Goal: Task Accomplishment & Management: Use online tool/utility

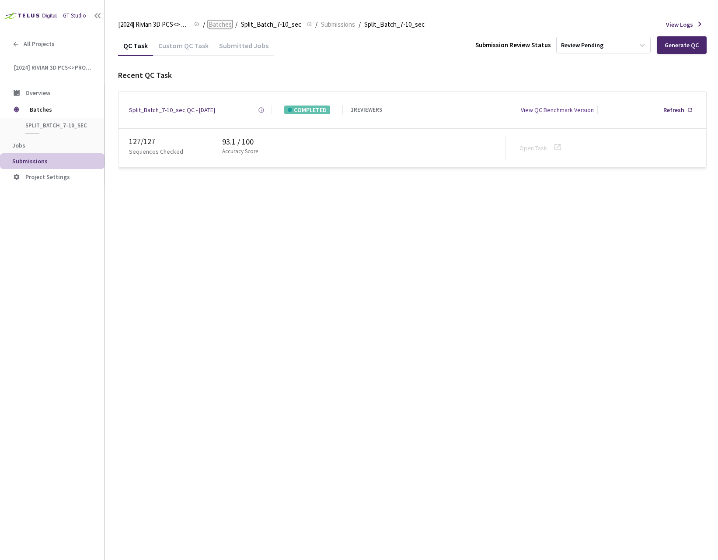
click at [221, 29] on span "Batches" at bounding box center [220, 24] width 23 height 11
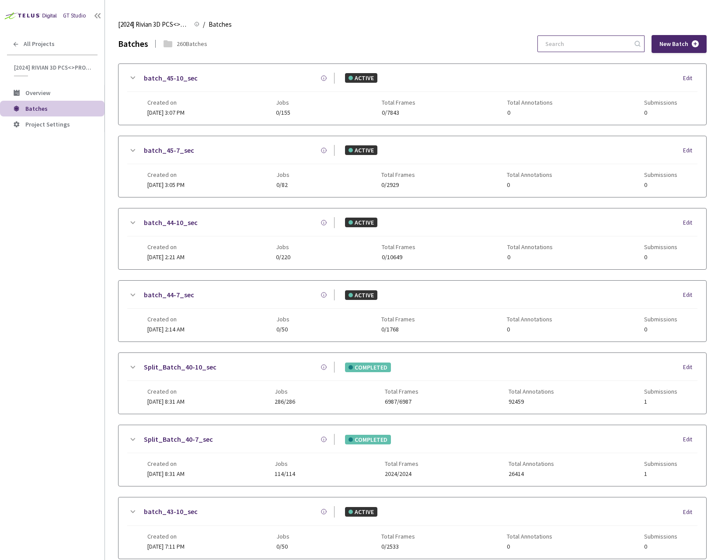
click at [585, 42] on input at bounding box center [586, 44] width 93 height 16
paste input "7-7"
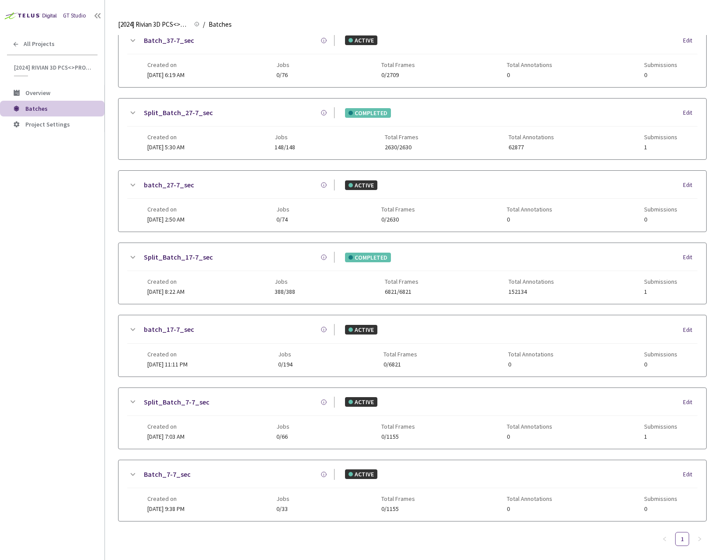
scroll to position [188, 0]
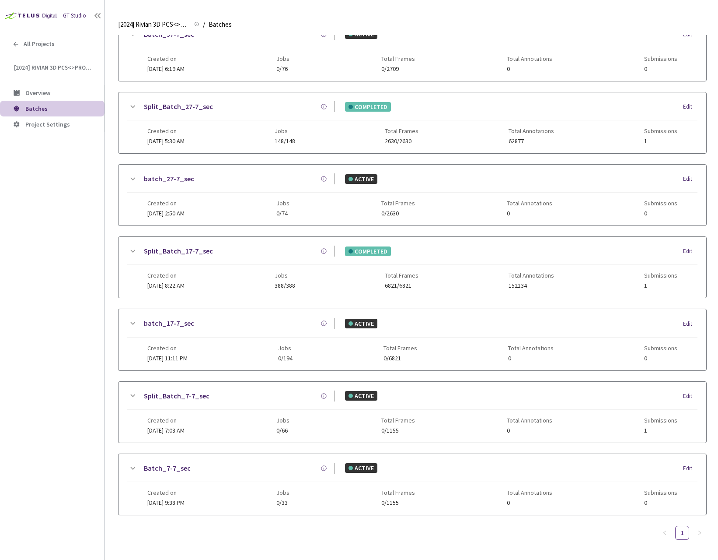
click at [252, 415] on div "Created on [DATE] 7:03 AM Jobs 0/66 Total Frames 0/1155 Total Annotations 0 Sub…" at bounding box center [412, 422] width 531 height 24
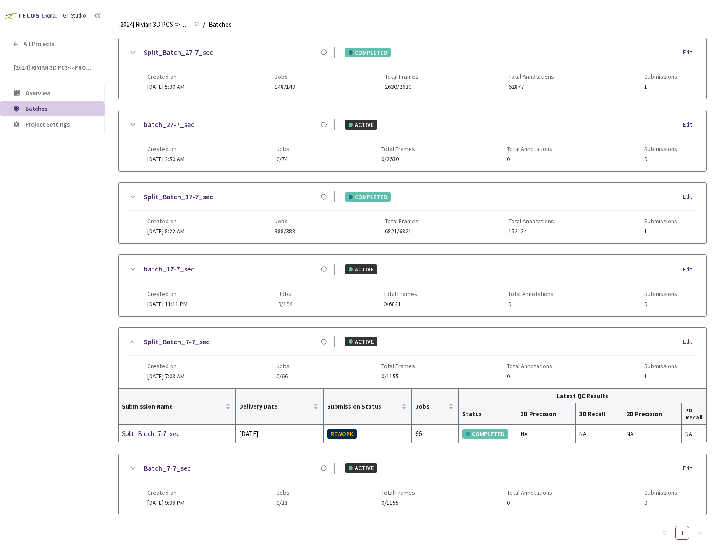
click at [255, 484] on div "Created on [DATE] 9:38 PM Jobs 0/33 Total Frames 0/1155 Total Annotations 0 Sub…" at bounding box center [412, 494] width 531 height 24
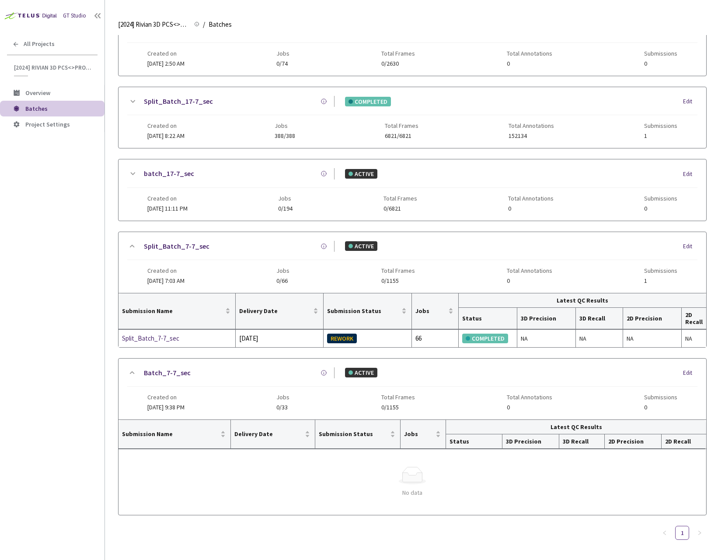
scroll to position [0, 0]
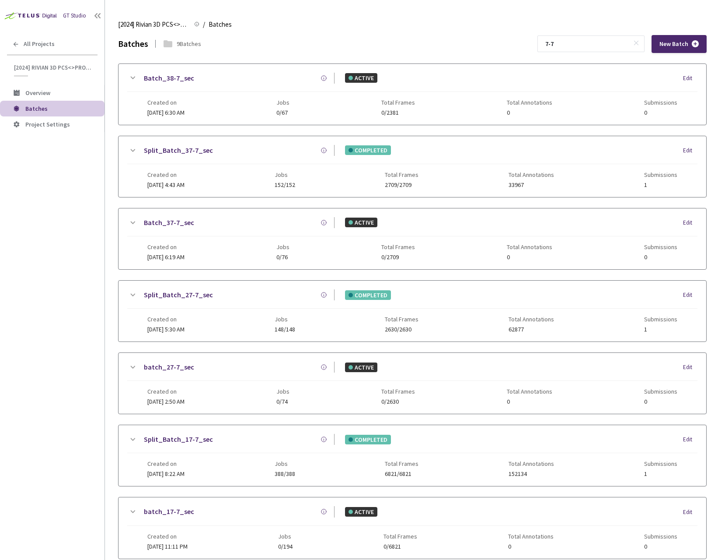
drag, startPoint x: 534, startPoint y: 45, endPoint x: 515, endPoint y: 45, distance: 18.8
click at [515, 45] on div "Batches 9 Batches 7-7 New Batch" at bounding box center [412, 44] width 589 height 18
paste input "9"
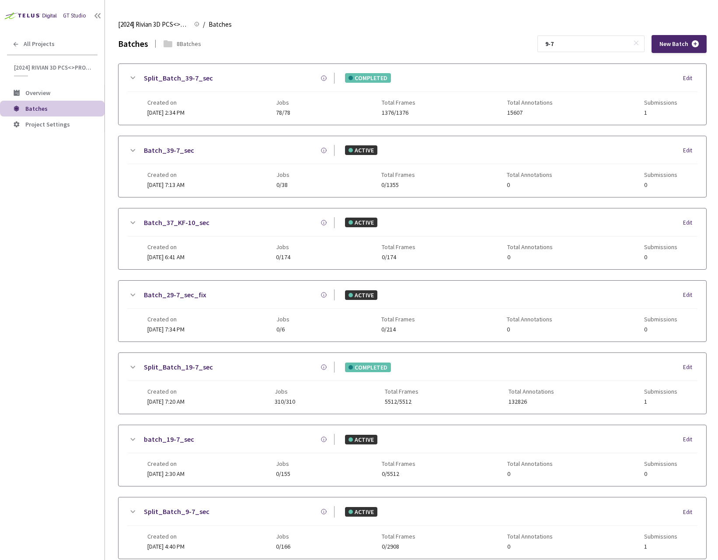
scroll to position [116, 0]
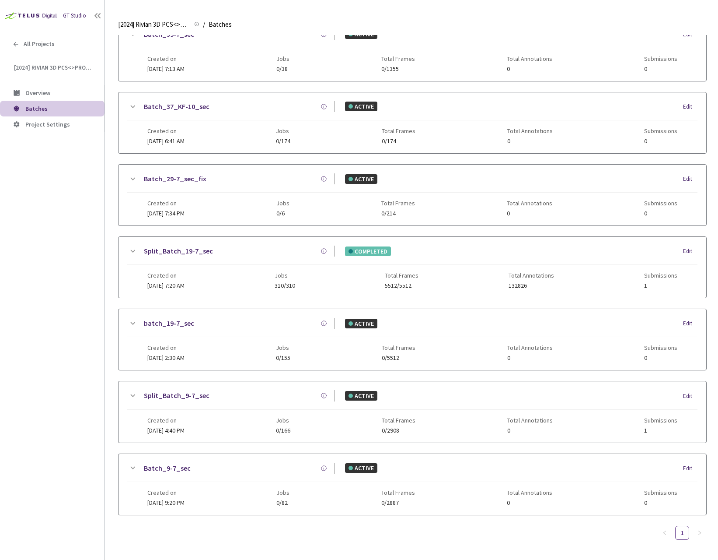
click at [287, 417] on div "Created on [DATE] 4:40 PM Jobs 0/166 Total Frames 0/2908 Total Annotations 0 Su…" at bounding box center [412, 422] width 531 height 24
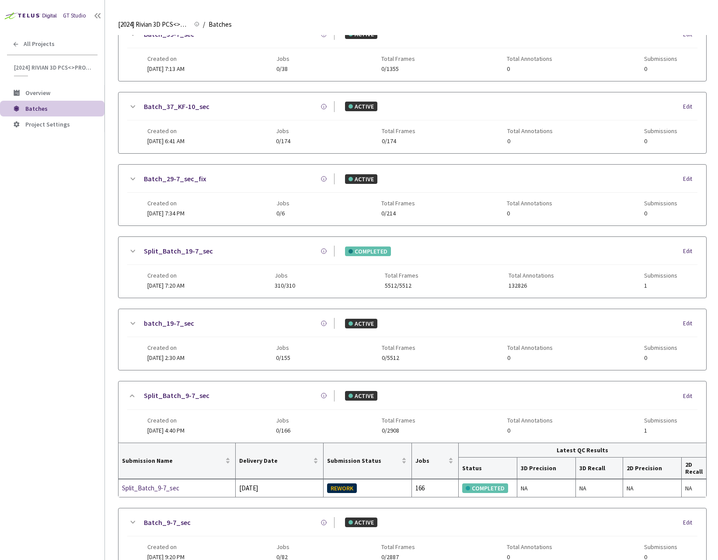
scroll to position [170, 0]
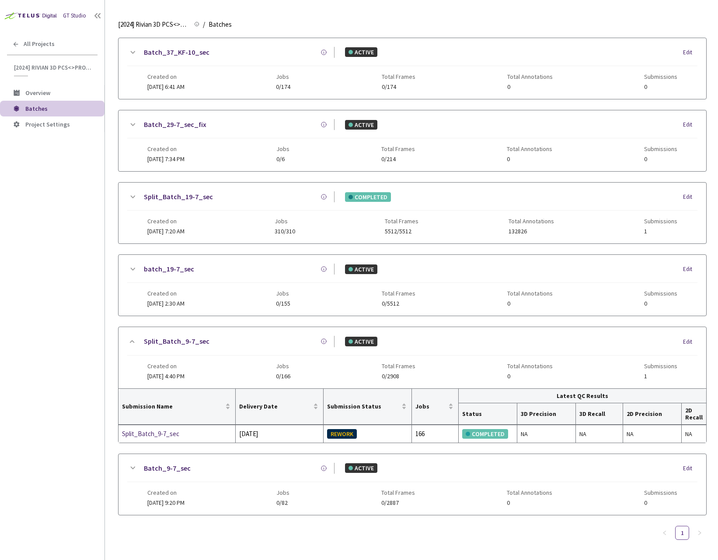
click at [251, 366] on div "Created on [DATE] 4:40 PM Jobs 0/166 Total Frames 0/2908 Total Annotations 0 Su…" at bounding box center [412, 367] width 531 height 24
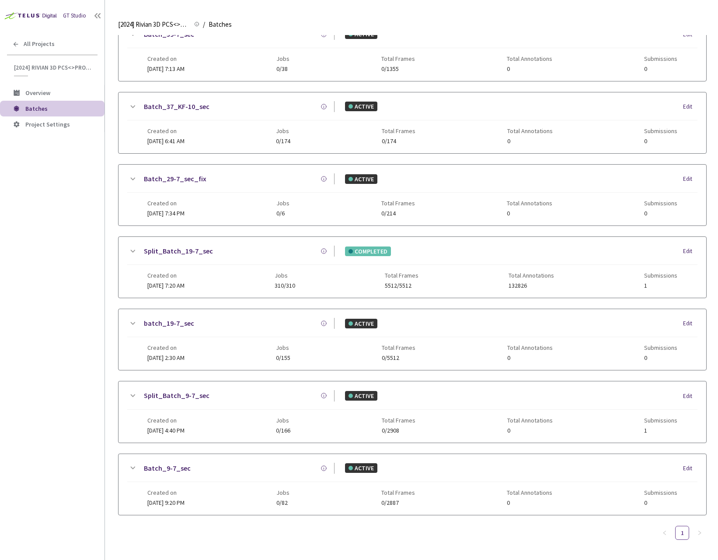
scroll to position [116, 0]
click at [251, 366] on div "batch_19-7_sec ACTIVE Edit Created on [DATE] 2:30 AM Jobs 0/155 Total Frames 0/…" at bounding box center [413, 339] width 588 height 61
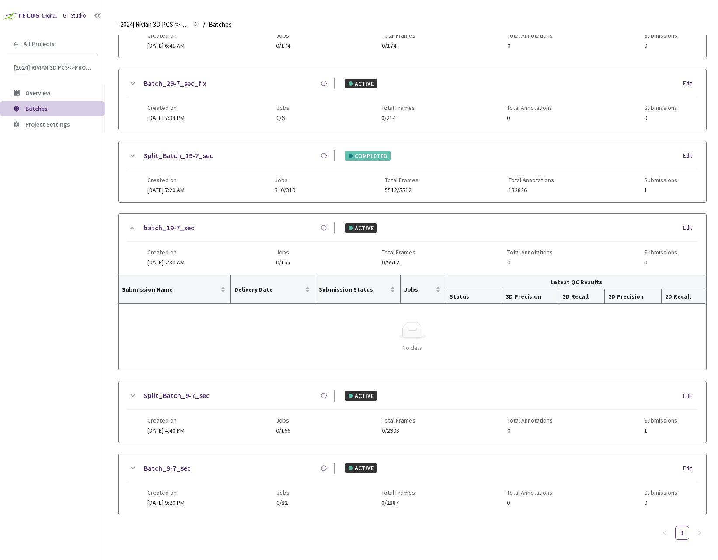
click at [256, 410] on div "Created on [DATE] 4:40 PM Jobs 0/166 Total Frames 0/2908 Total Annotations 0 Su…" at bounding box center [412, 422] width 531 height 24
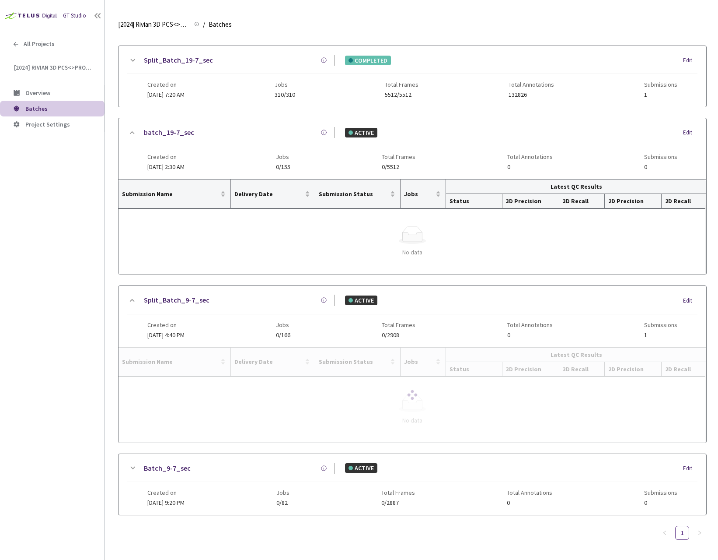
click at [278, 487] on div "Created on [DATE] 9:20 PM Jobs 0/82 Total Frames 0/2887 Total Annotations 0 Sub…" at bounding box center [412, 494] width 531 height 24
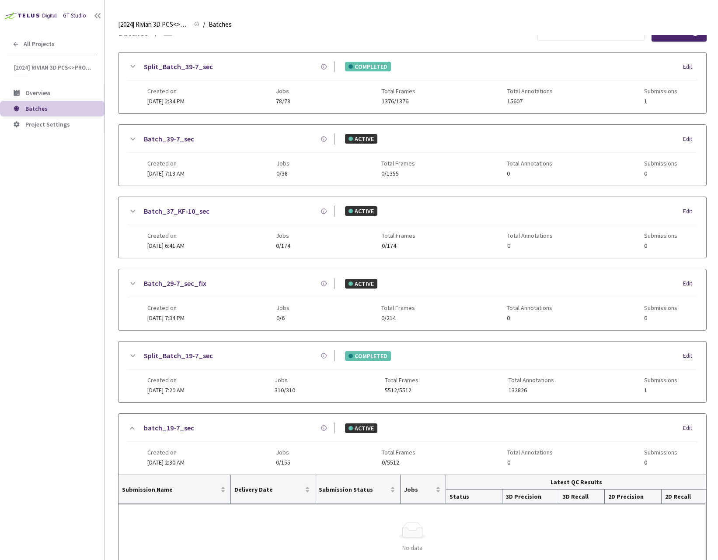
scroll to position [0, 0]
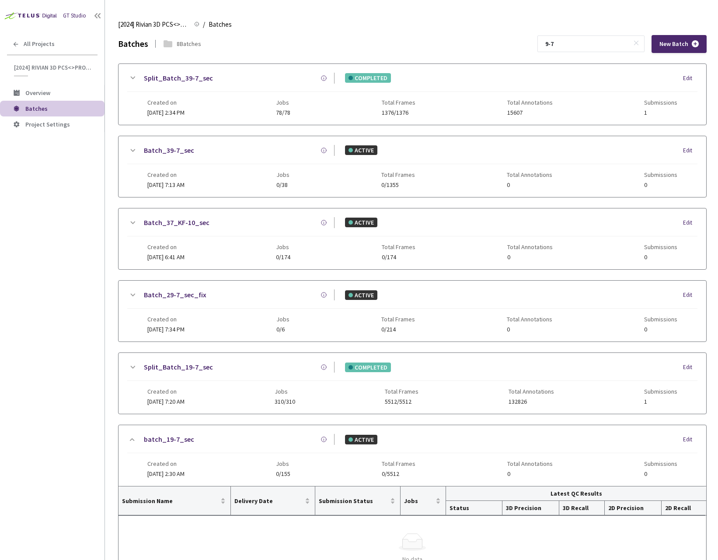
drag, startPoint x: 585, startPoint y: 42, endPoint x: 545, endPoint y: 43, distance: 39.8
click at [545, 43] on div "Batches 8 Batches 9-7 New Batch" at bounding box center [412, 44] width 589 height 18
paste input "12"
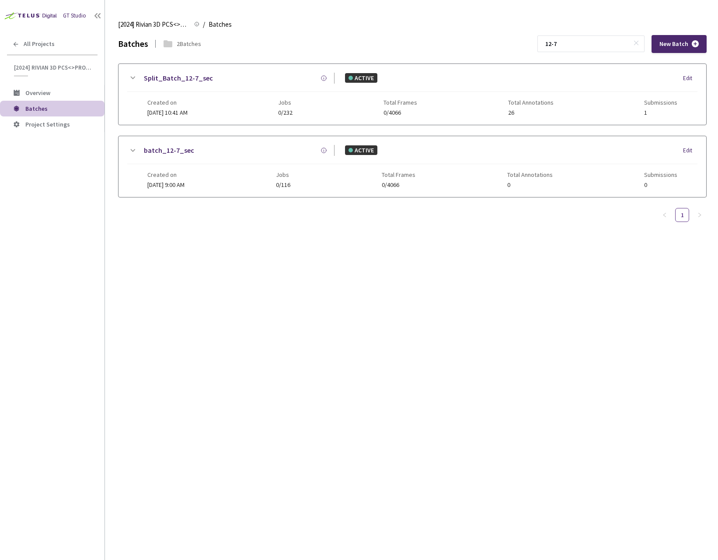
click at [213, 94] on div "Created on [DATE] 10:41 AM Jobs 0/232 Total Frames 0/4066 Total Annotations 26 …" at bounding box center [412, 104] width 531 height 24
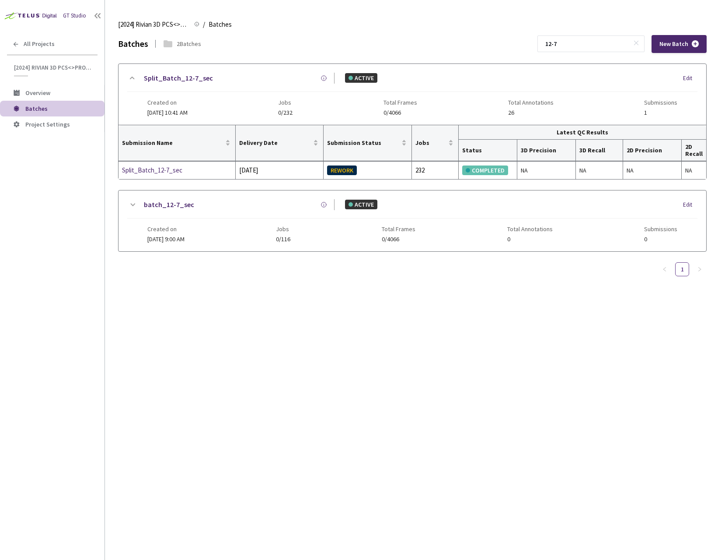
click at [264, 225] on div "Created on [DATE] 9:00 AM Jobs 0/116 Total Frames 0/4066 Total Annotations 0 Su…" at bounding box center [412, 230] width 531 height 24
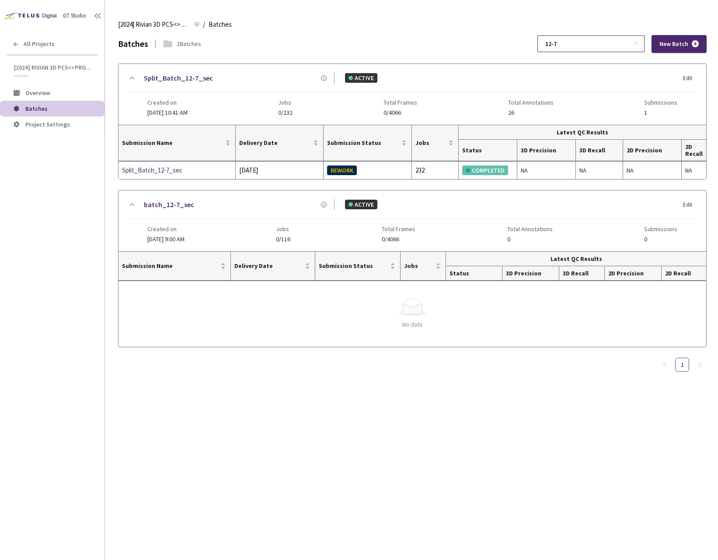
click at [590, 47] on input "12-7" at bounding box center [586, 44] width 93 height 16
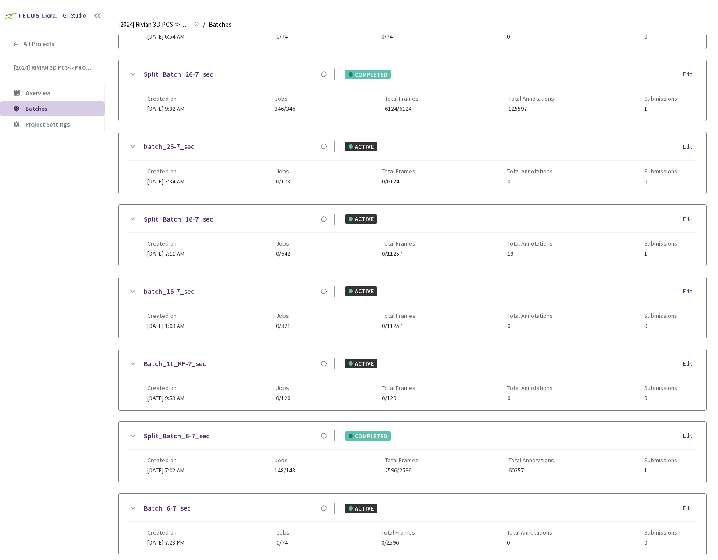
scroll to position [405, 0]
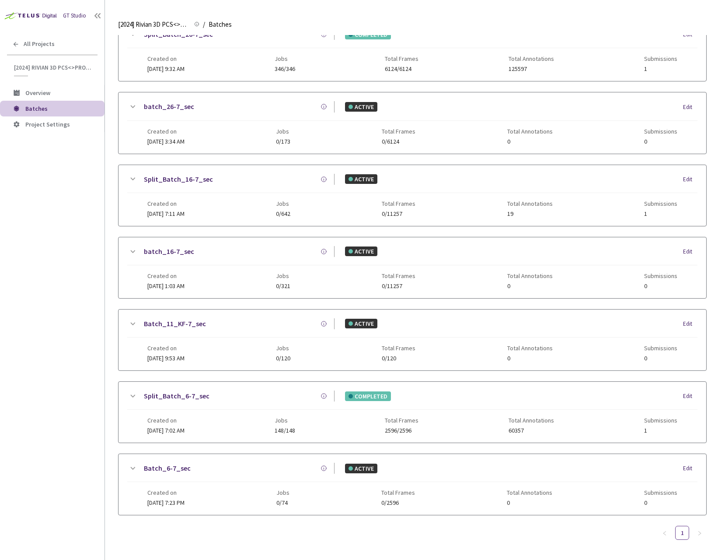
type input "6-7"
click at [239, 482] on div "Created on [DATE] 7:23 PM Jobs 0/74 Total Frames 0/2596 Total Annotations 0 Sub…" at bounding box center [412, 494] width 531 height 24
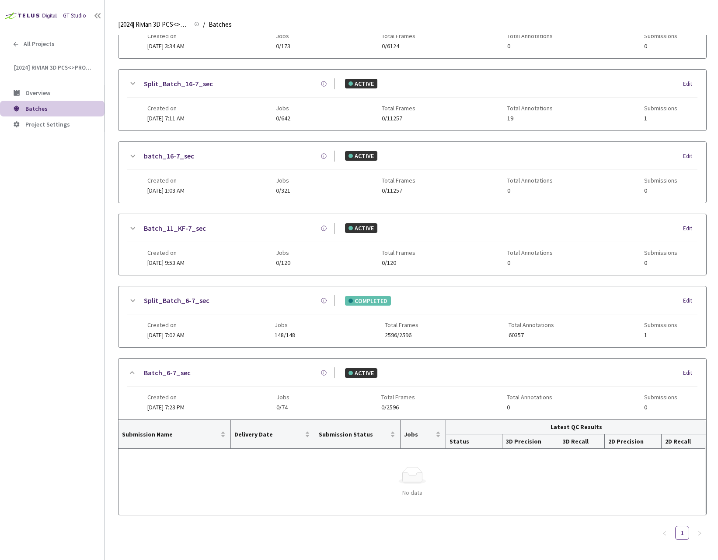
click at [216, 329] on div "Created on [DATE] 7:02 AM Jobs 148/148 Total Frames 2596/2596 Total Annotations…" at bounding box center [412, 326] width 531 height 24
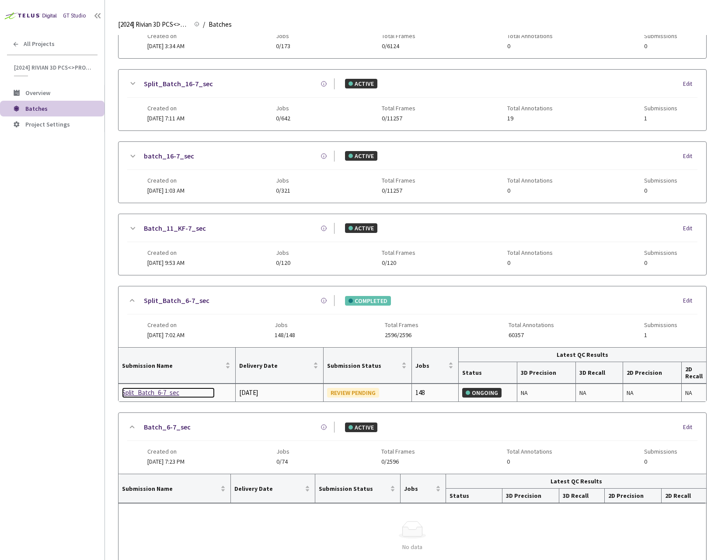
click at [157, 395] on div "Split_Batch_6-7_sec" at bounding box center [168, 392] width 93 height 11
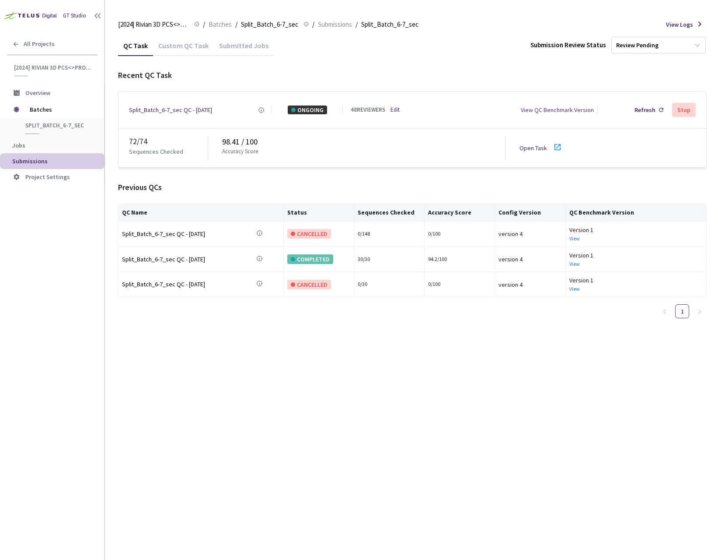
click at [539, 151] on link "Open Task" at bounding box center [534, 148] width 28 height 8
click at [397, 109] on link "Edit" at bounding box center [395, 110] width 9 height 8
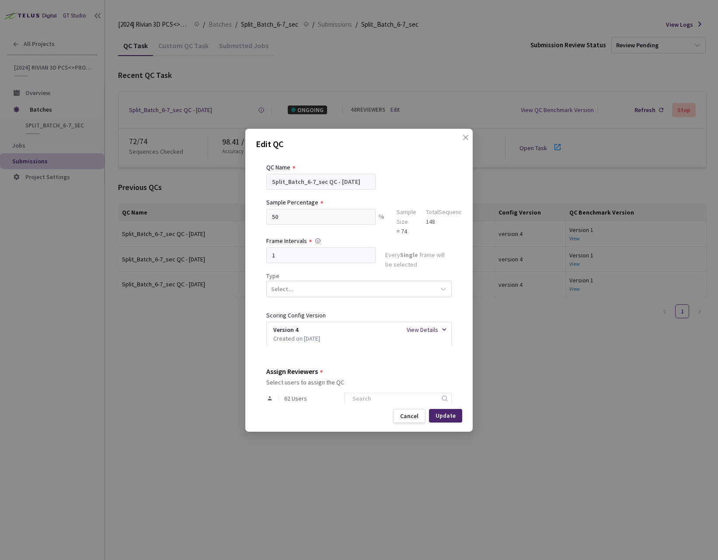
scroll to position [101, 0]
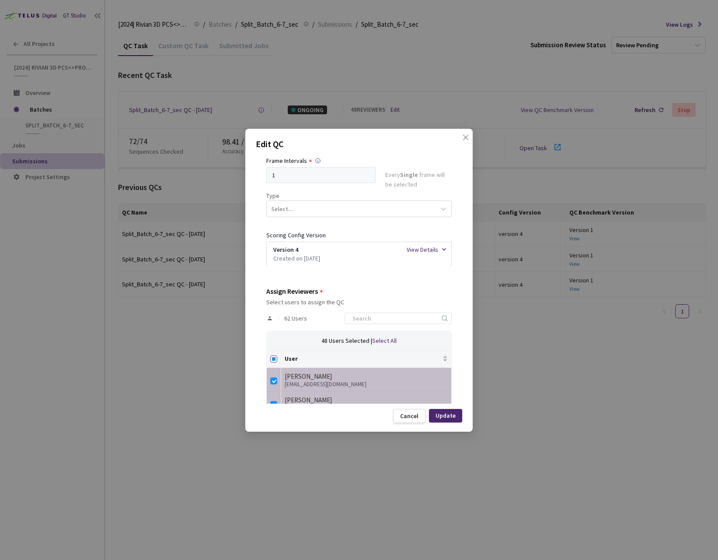
click at [272, 359] on input "Select all" at bounding box center [273, 358] width 7 height 7
checkbox input "true"
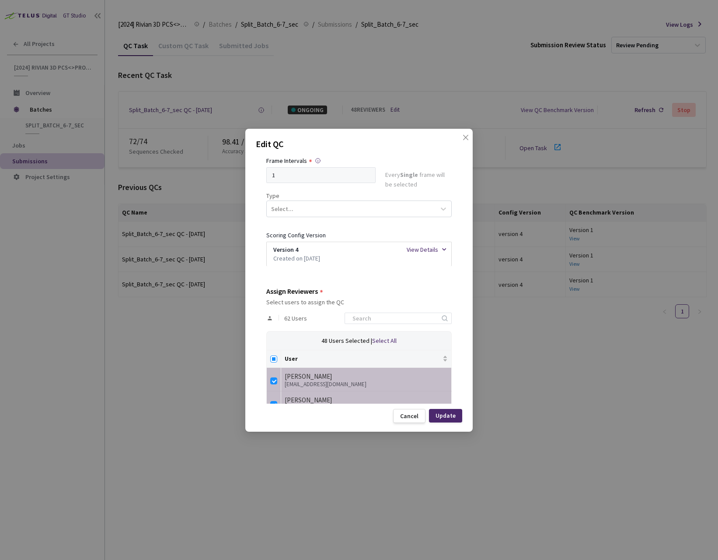
checkbox input "true"
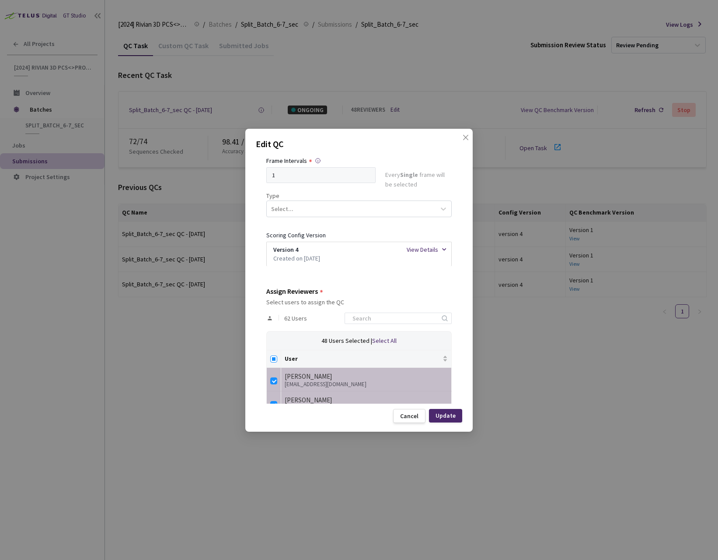
checkbox input "true"
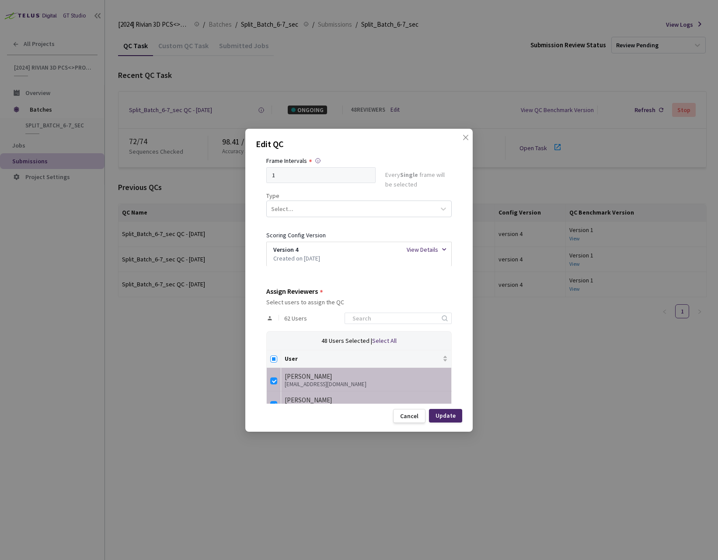
checkbox input "true"
click at [407, 317] on input at bounding box center [393, 318] width 93 height 11
click at [272, 360] on input "Select all" at bounding box center [273, 358] width 7 height 7
checkbox input "false"
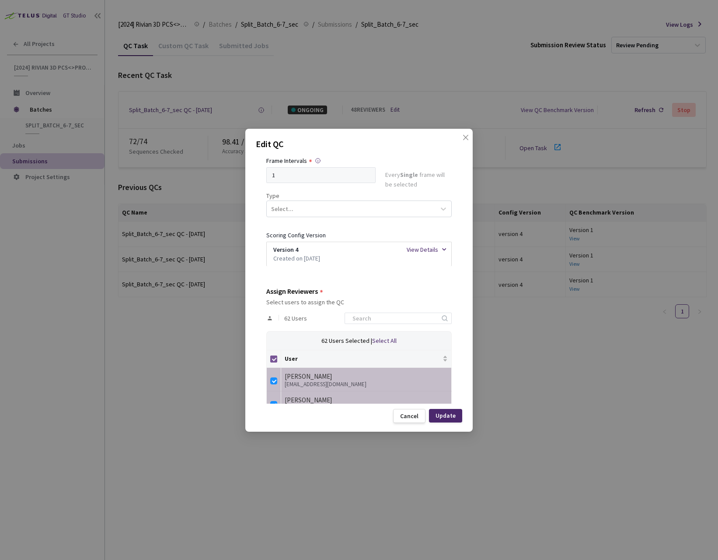
checkbox input "false"
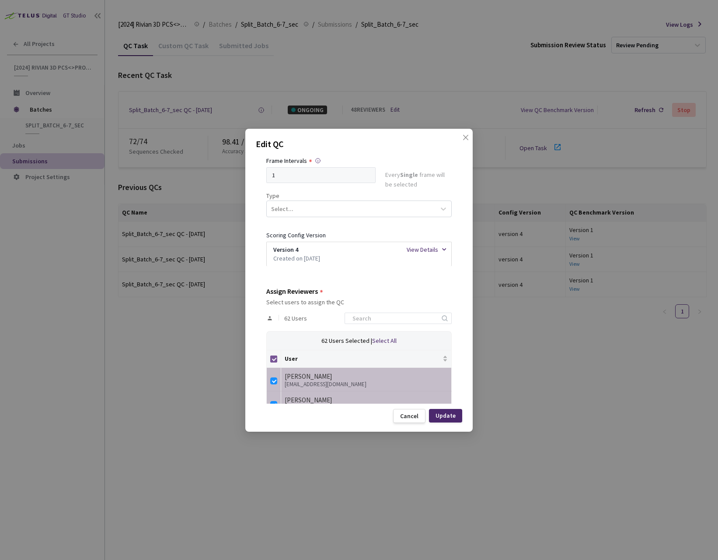
checkbox input "false"
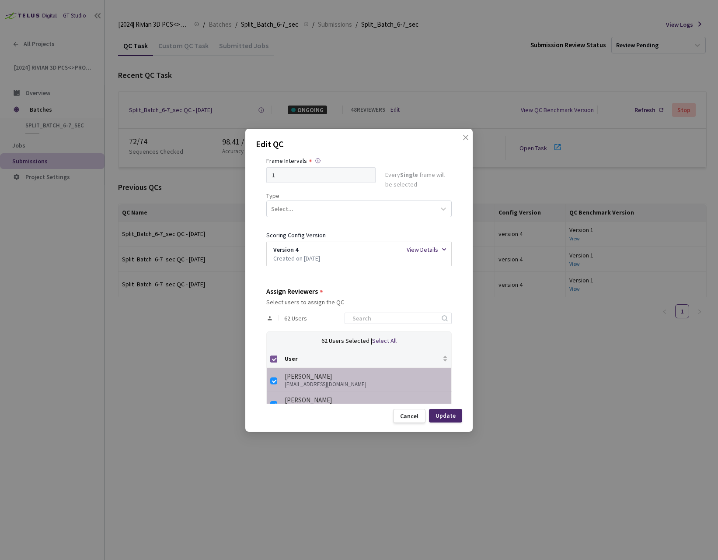
checkbox input "false"
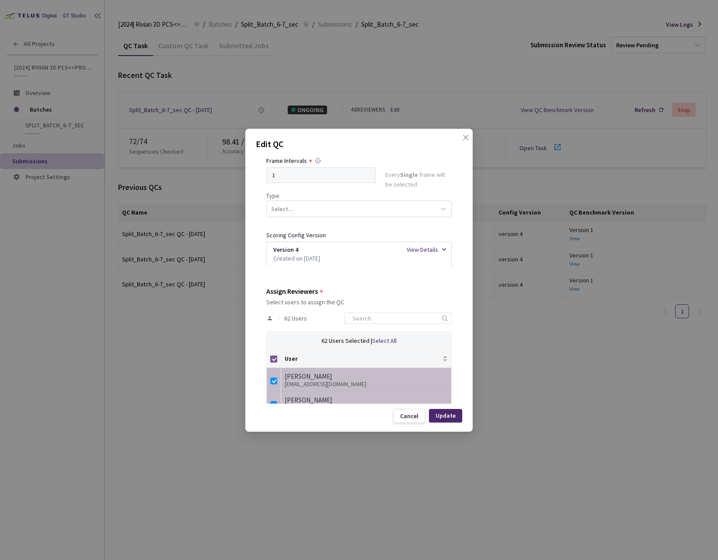
checkbox input "false"
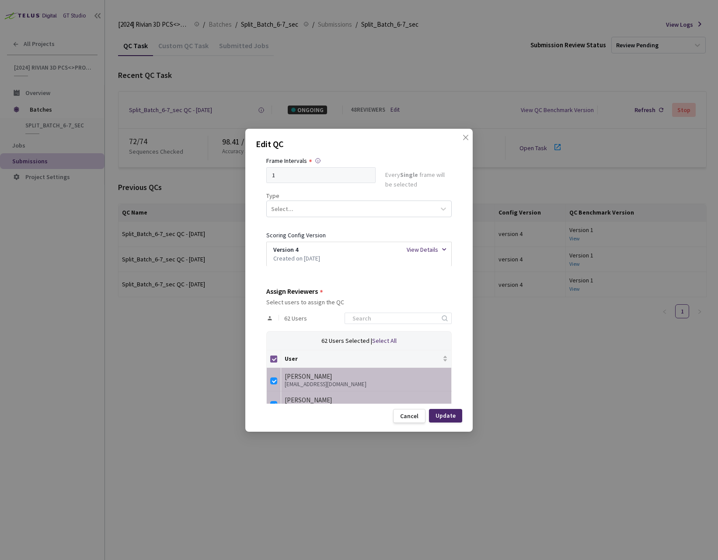
checkbox input "false"
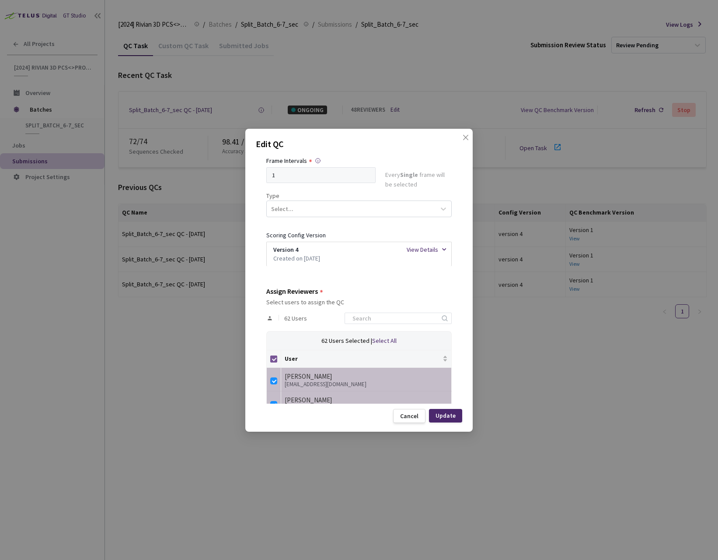
checkbox input "false"
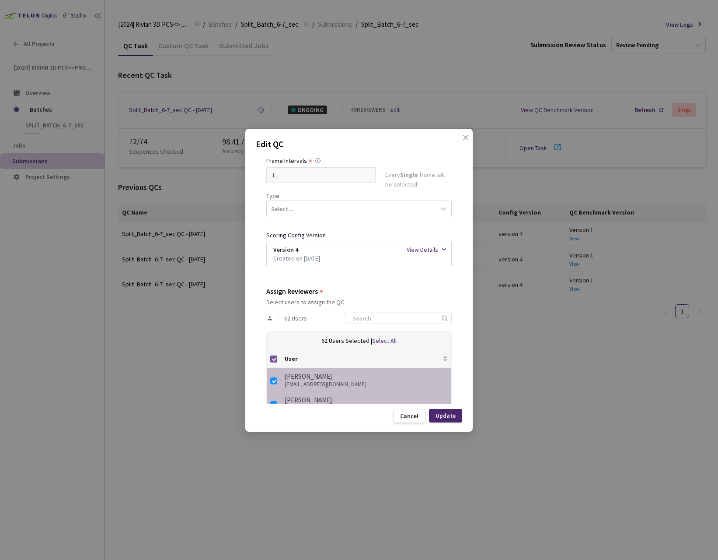
checkbox input "false"
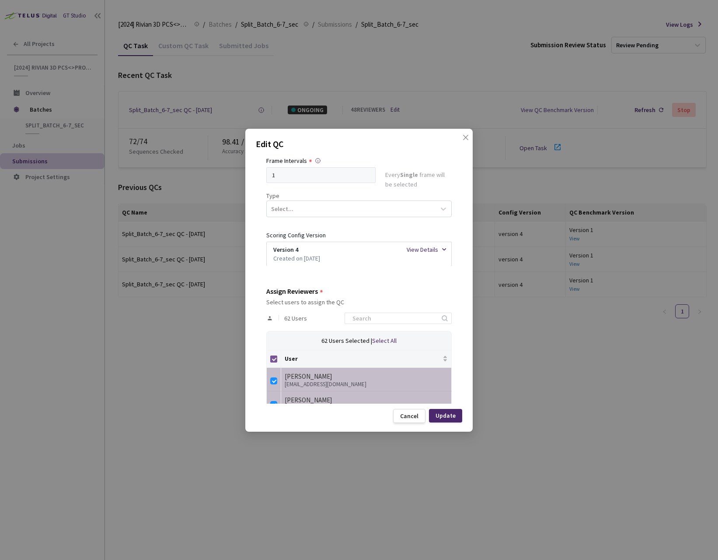
checkbox input "false"
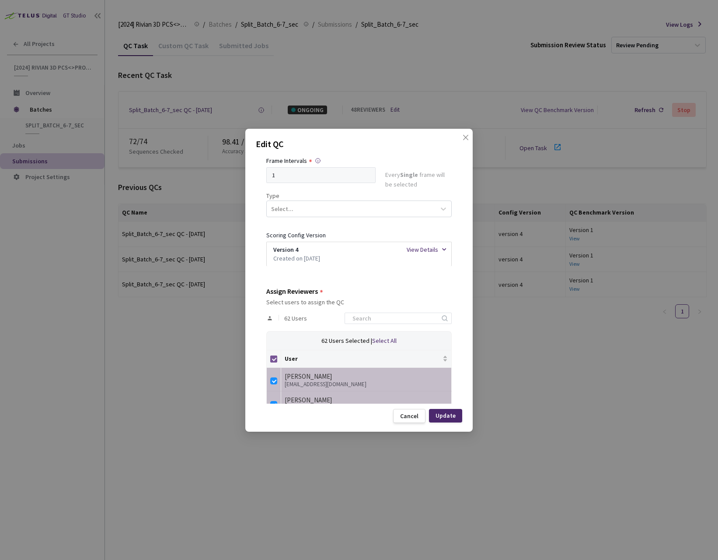
checkbox input "false"
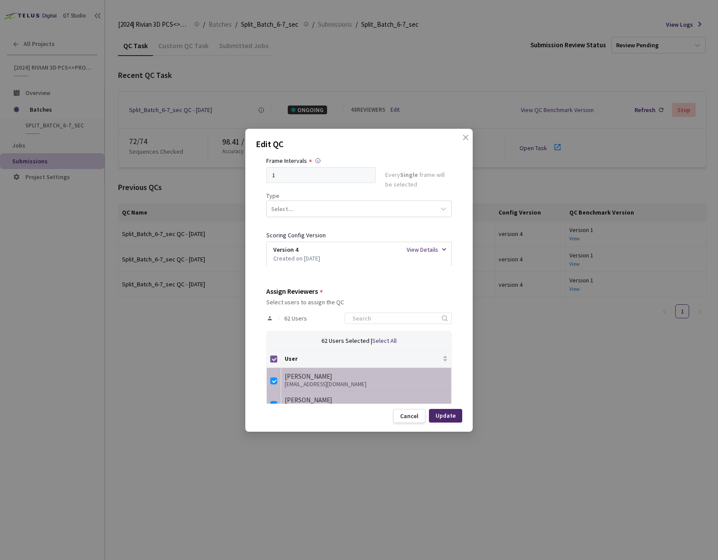
checkbox input "false"
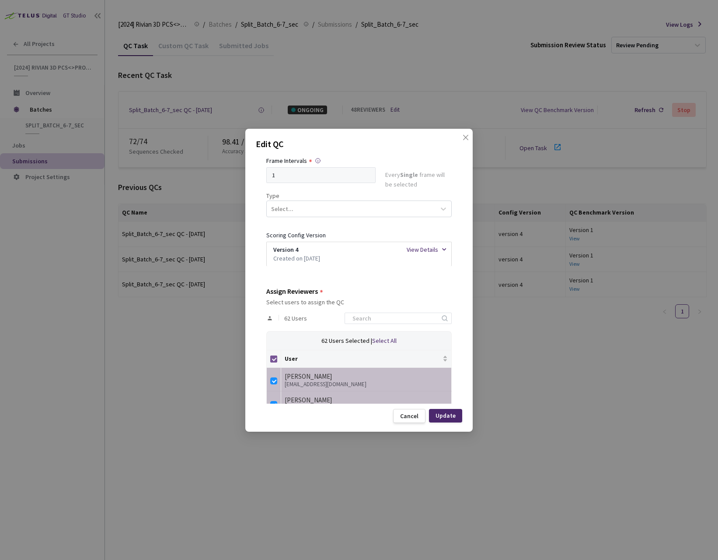
checkbox input "false"
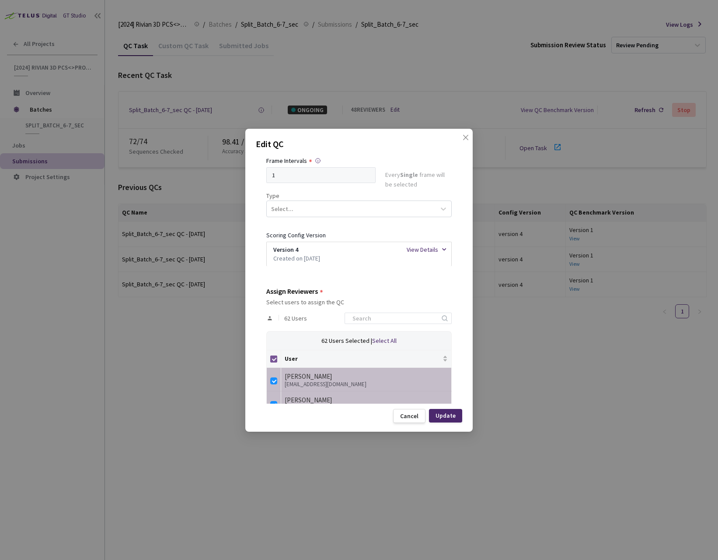
checkbox input "false"
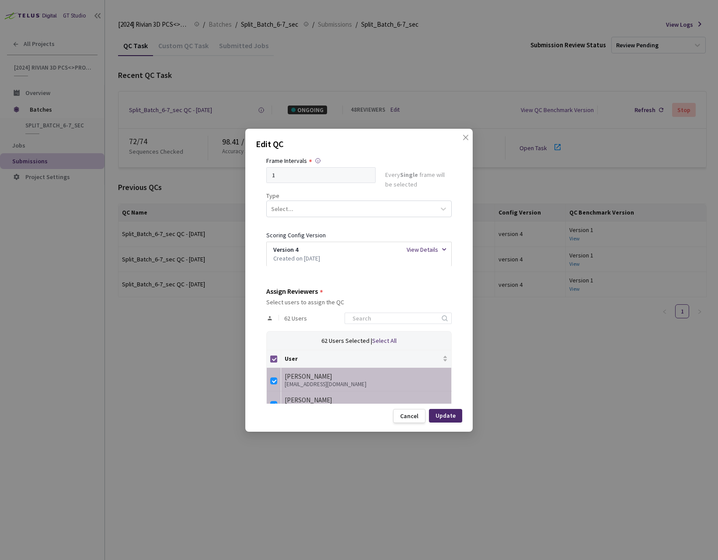
checkbox input "false"
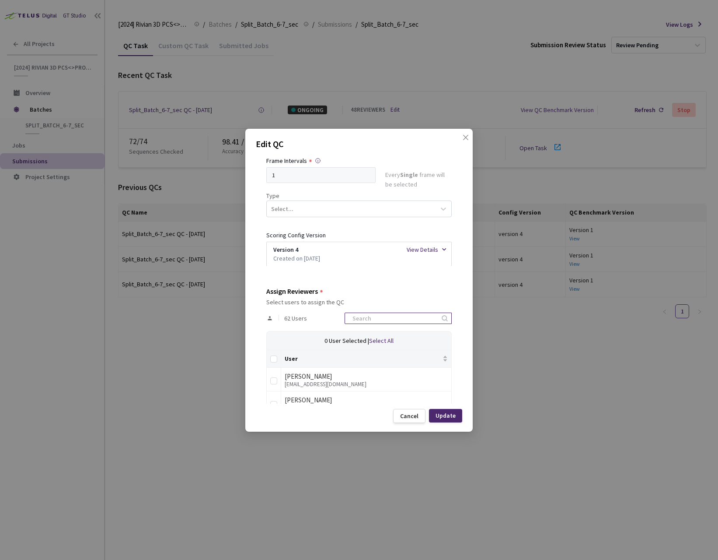
click at [380, 321] on input at bounding box center [393, 318] width 93 height 11
type input "ivas"
drag, startPoint x: 270, startPoint y: 380, endPoint x: 274, endPoint y: 383, distance: 5.1
click at [271, 381] on input "checkbox" at bounding box center [273, 382] width 7 height 7
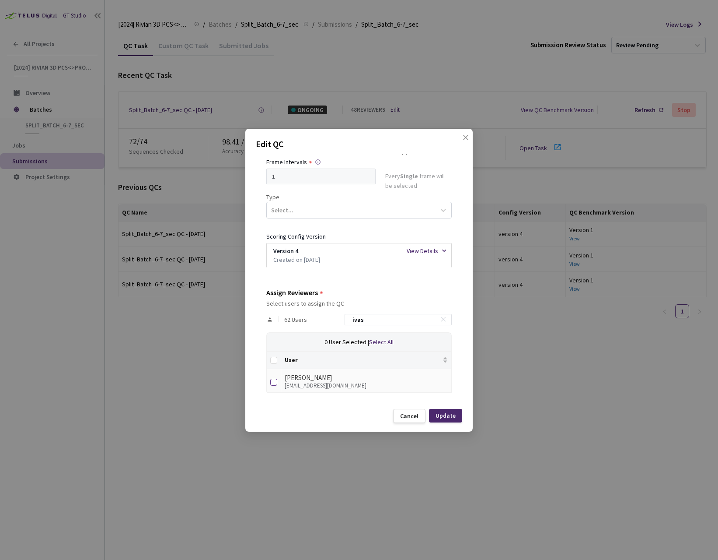
checkbox input "true"
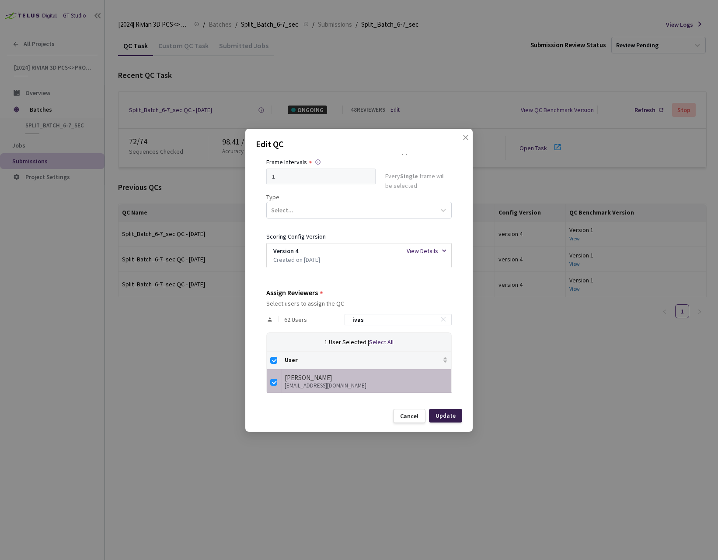
click at [453, 414] on div "Update" at bounding box center [446, 415] width 20 height 7
